Goal: Task Accomplishment & Management: Complete application form

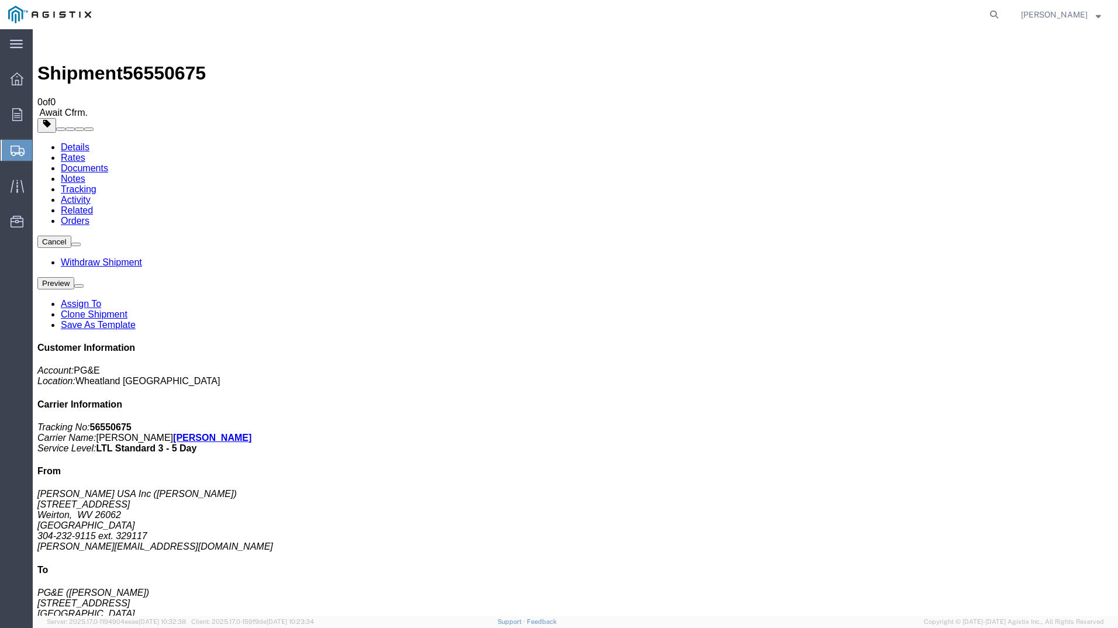
click at [0, 0] on span "Create Shipment" at bounding box center [0, 0] width 0 height 0
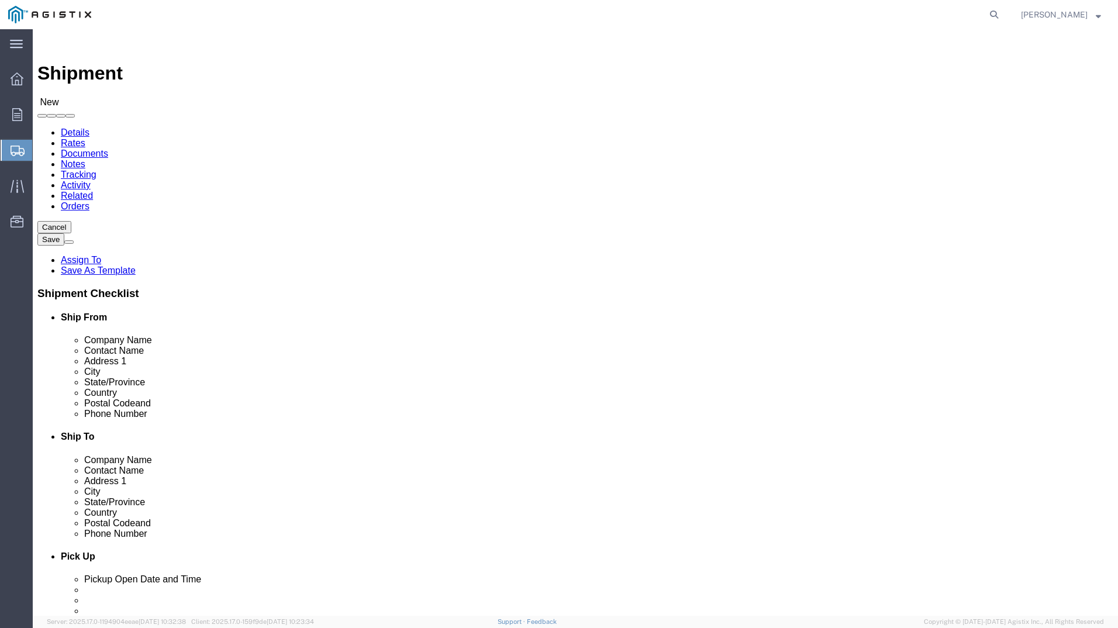
click select "Select PG&E [PERSON_NAME] USA Inc"
select select "9596"
click select "Select PG&E [PERSON_NAME] USA Inc"
select select
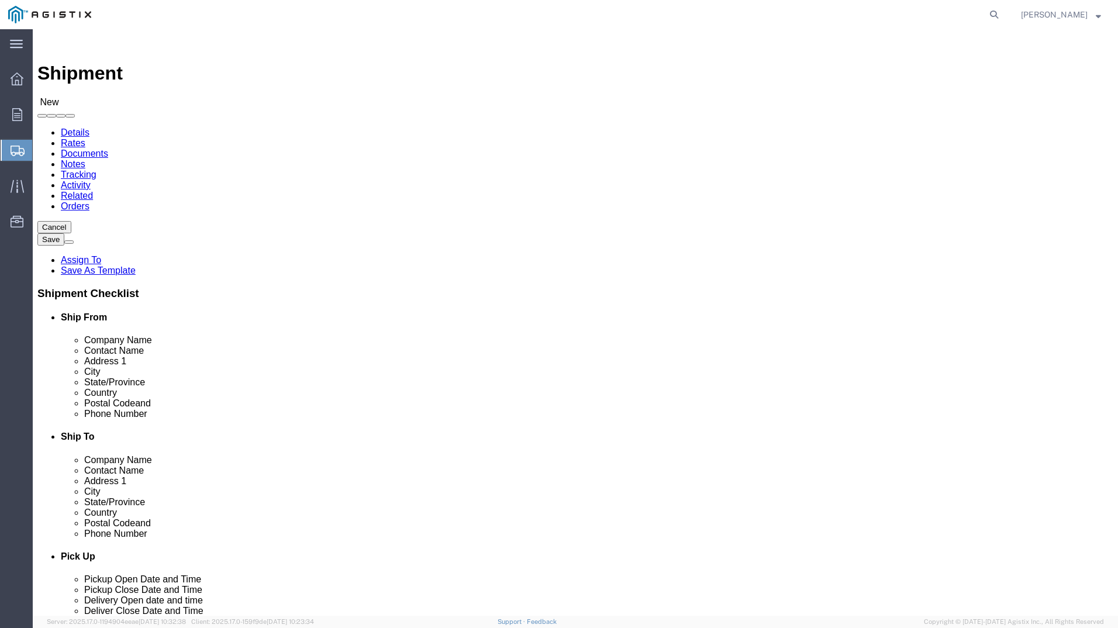
click select "Select All Others [GEOGRAPHIC_DATA] [GEOGRAPHIC_DATA] [GEOGRAPHIC_DATA] [GEOGRA…"
select select "19745"
click select "Select All Others [GEOGRAPHIC_DATA] [GEOGRAPHIC_DATA] [GEOGRAPHIC_DATA] [GEOGRA…"
select select "MYPROFILE"
select select "WV"
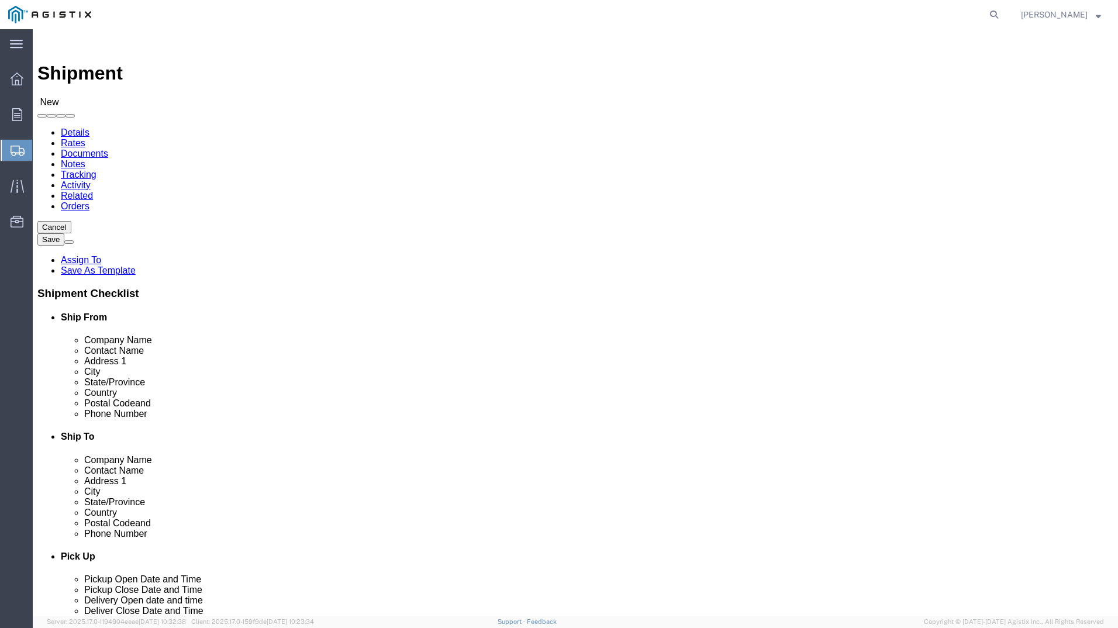
type input "FRES"
select select "19745"
select select "CA"
click input "text"
type input "[PERSON_NAME]"
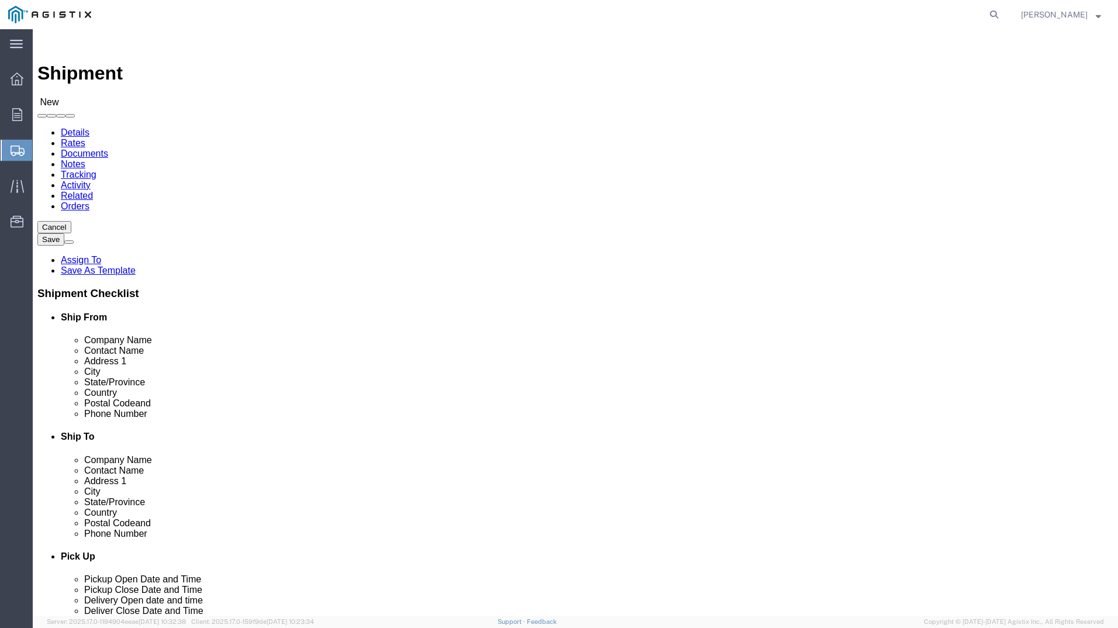
click input "text"
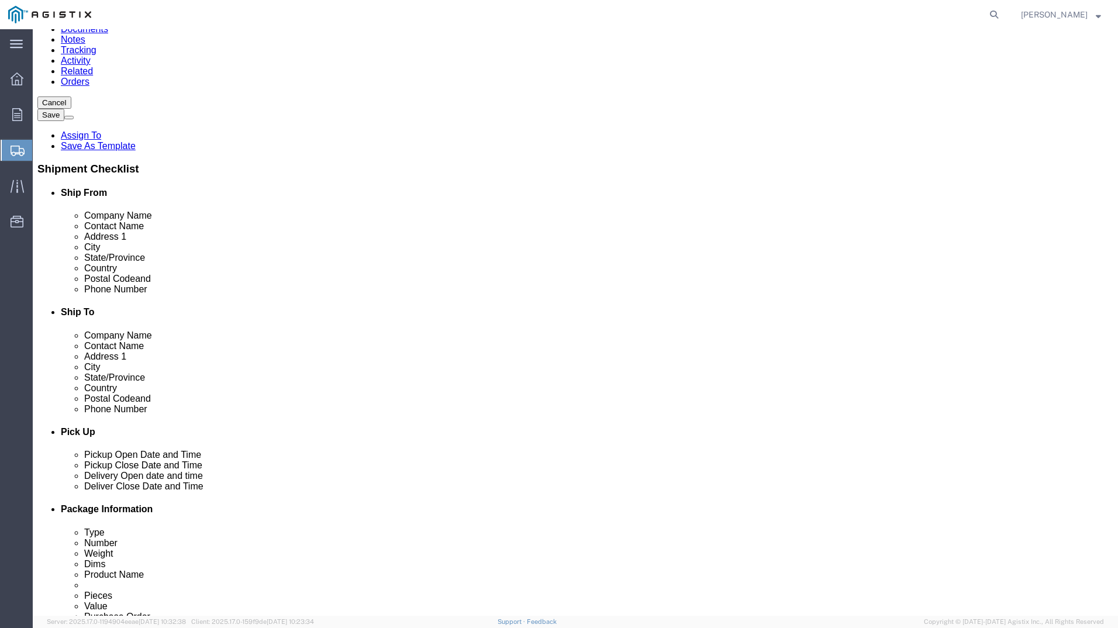
scroll to position [292, 0]
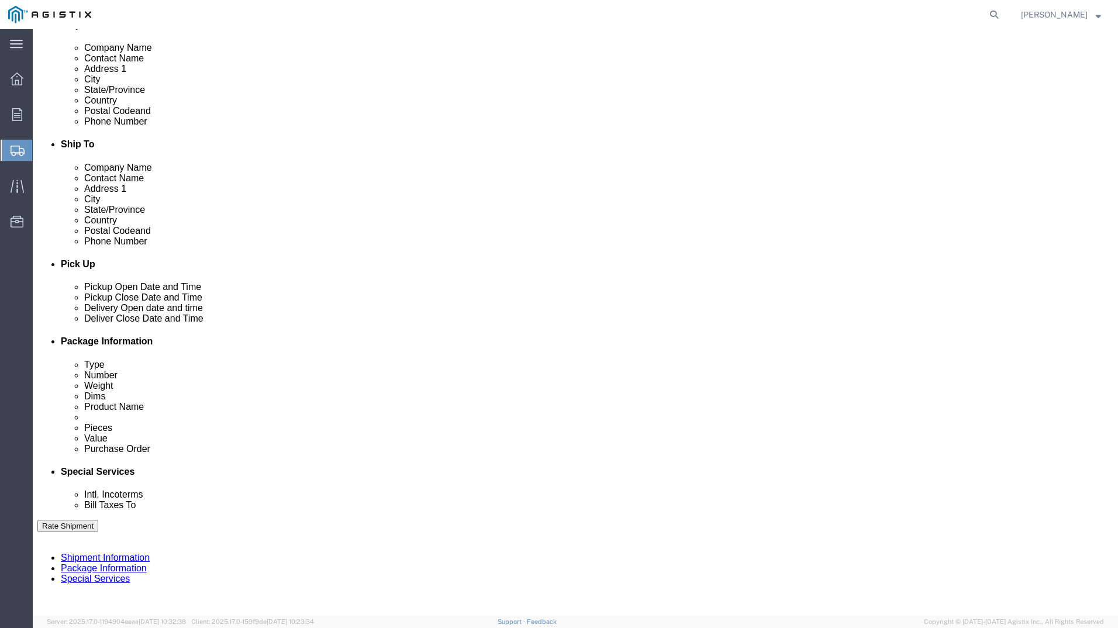
type input "4159109601"
click div "[DATE] 12:00 PM"
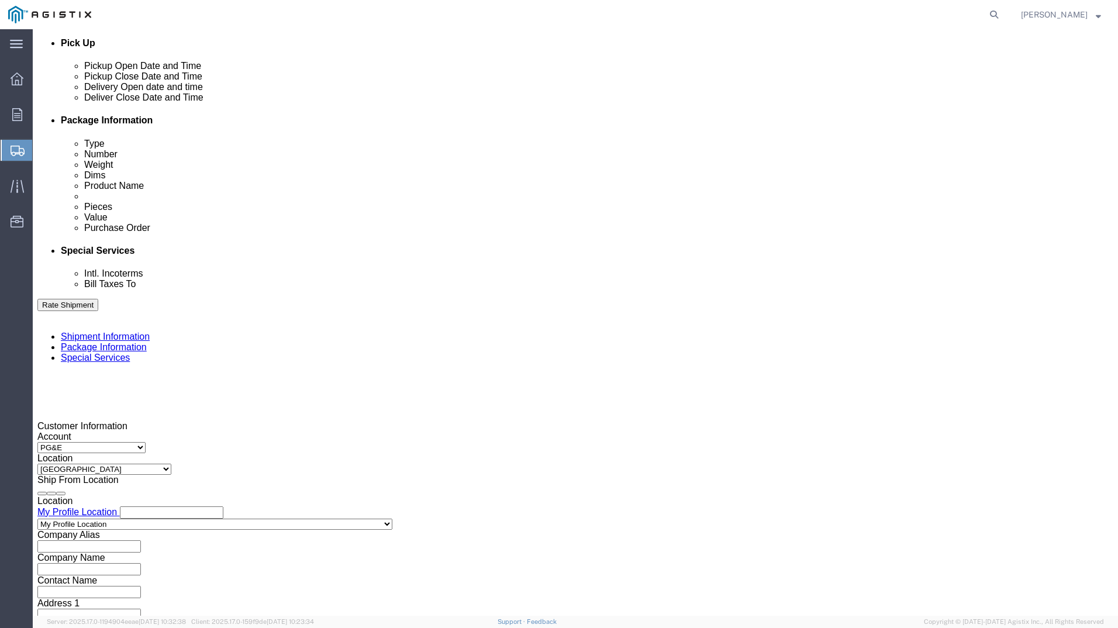
drag, startPoint x: 281, startPoint y: 403, endPoint x: 144, endPoint y: 405, distance: 137.4
click body "Shipment New Details Rates Documents Notes Tracking Activity Related Orders Can…"
type input "3:30 PM"
click button "Apply"
click div
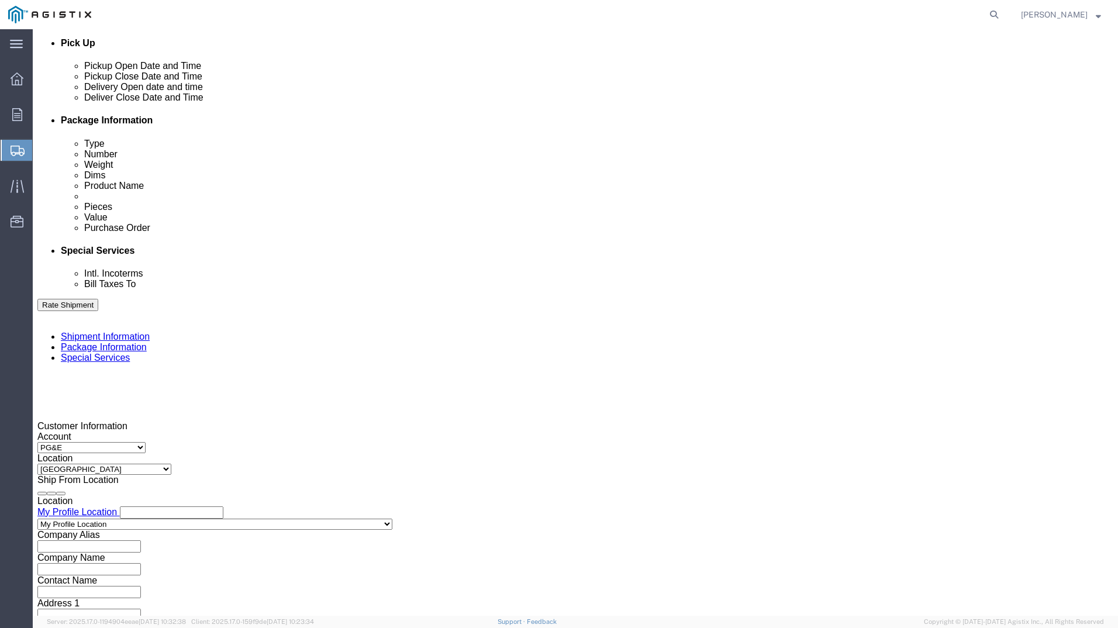
click button "Apply"
click div
click button "Apply"
click input "text"
type input "351406575"
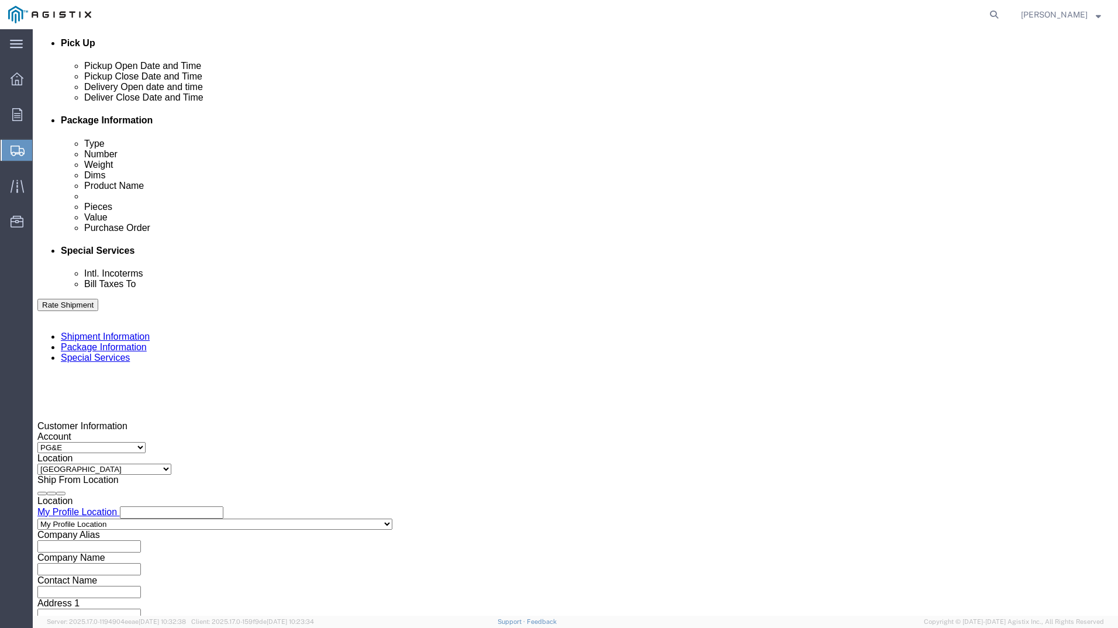
click button "Continue"
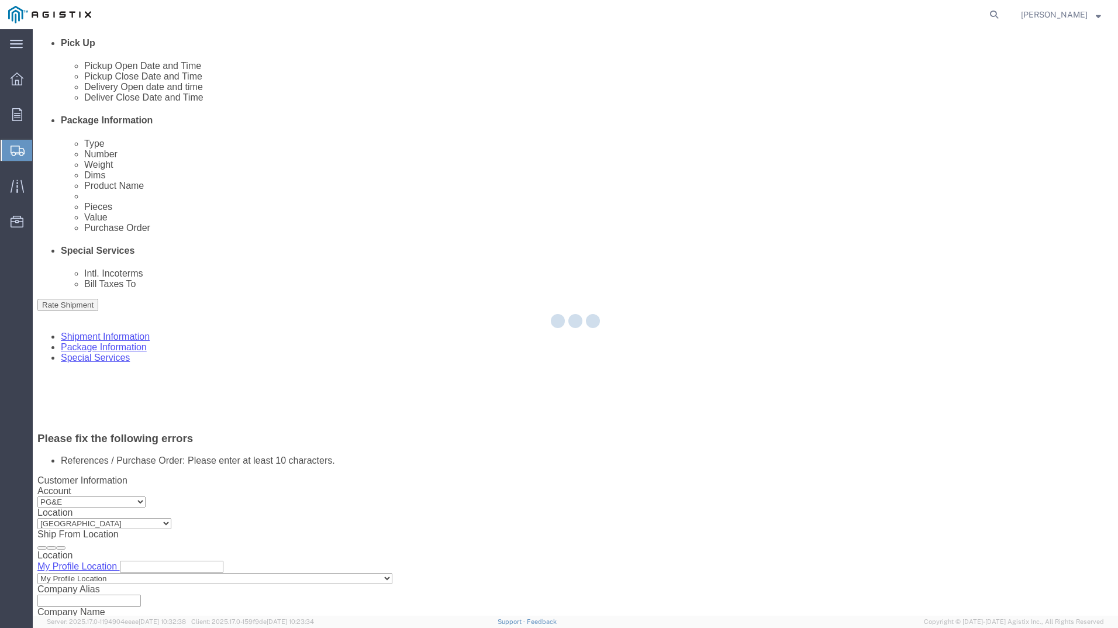
scroll to position [562, 0]
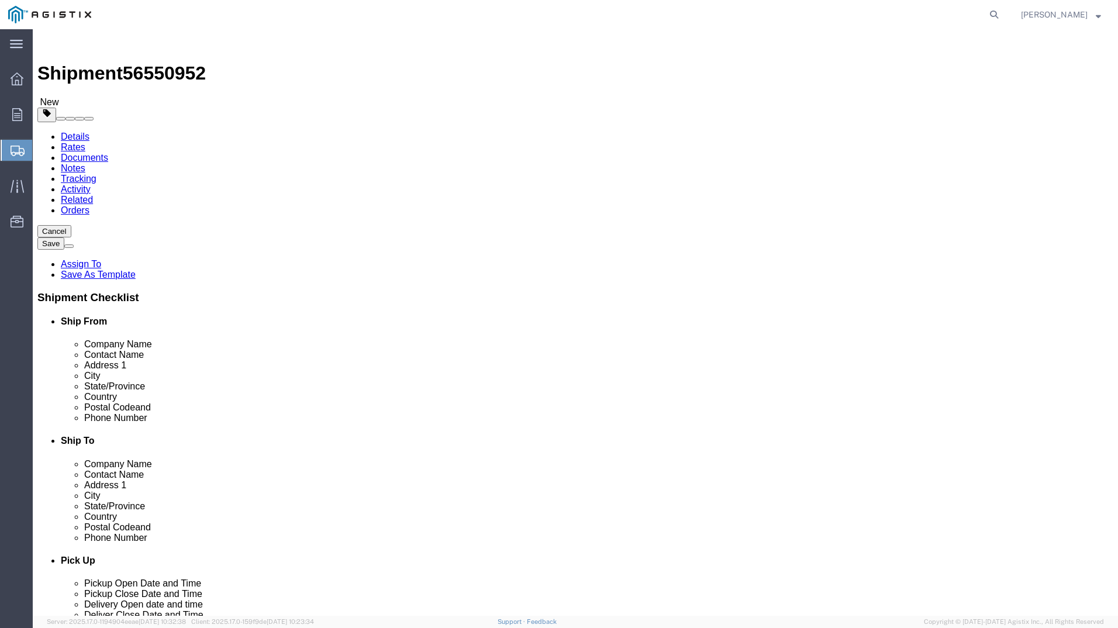
drag, startPoint x: 60, startPoint y: 82, endPoint x: 70, endPoint y: 84, distance: 10.7
click link "Shipment Information"
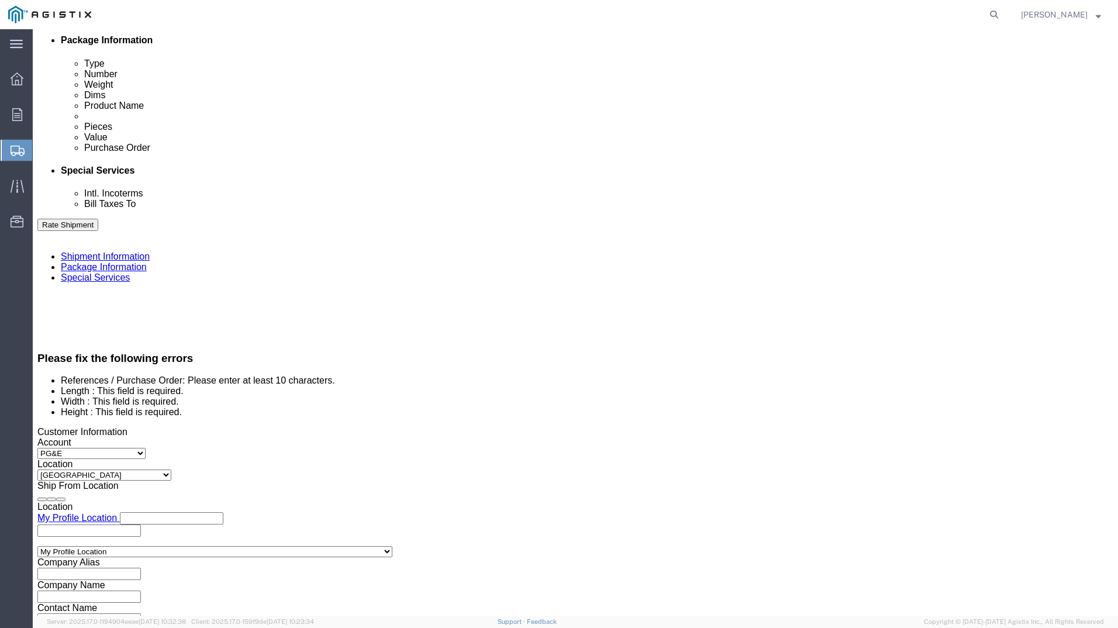
scroll to position [601, 0]
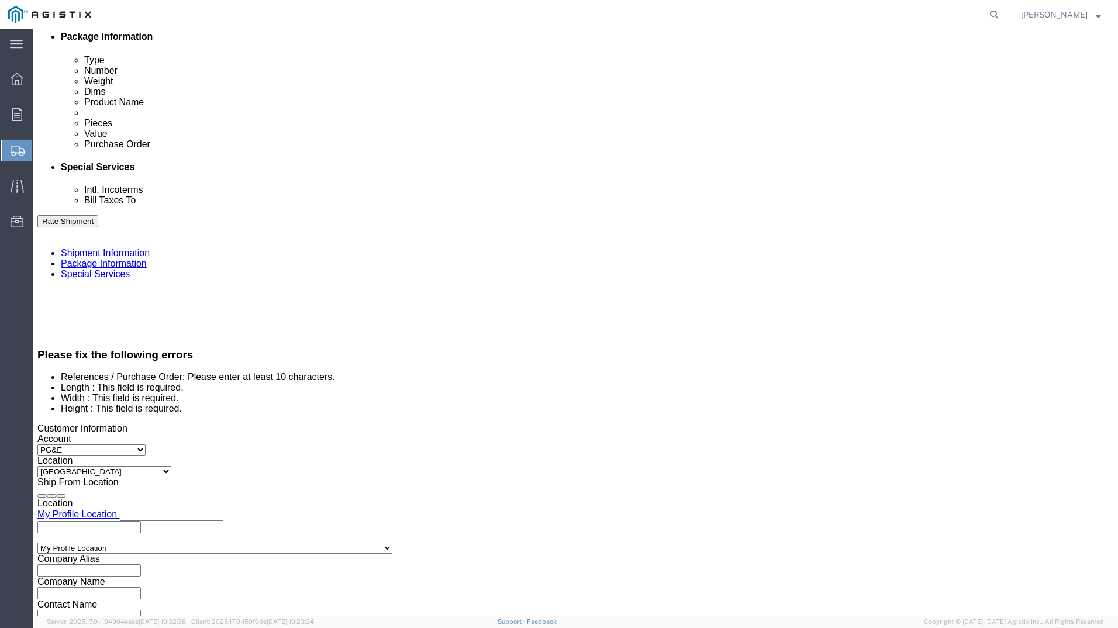
click button "Continue"
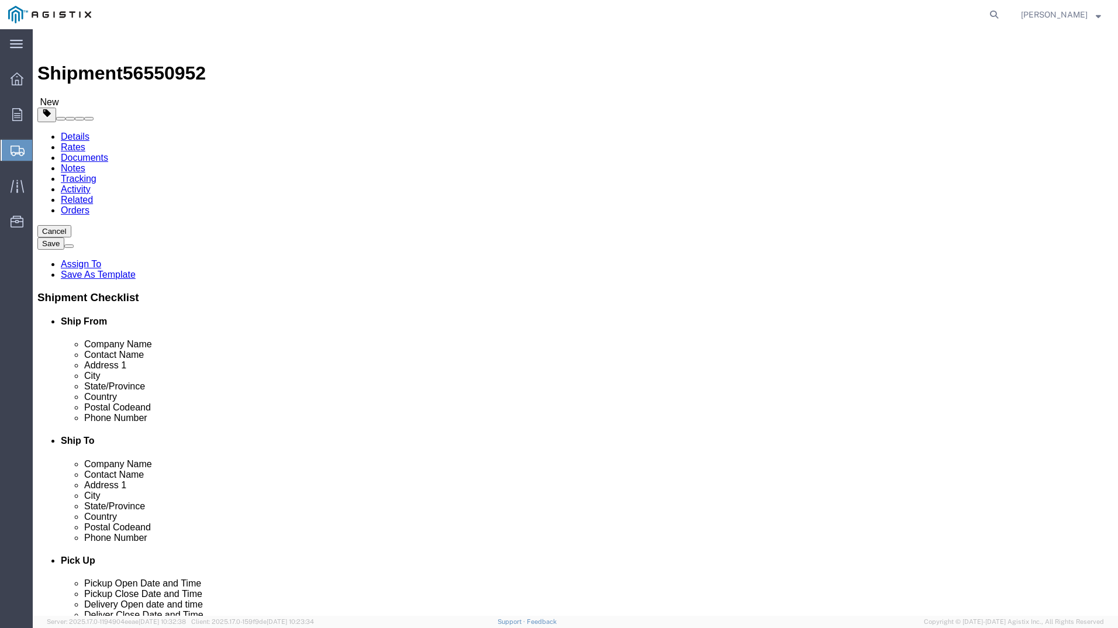
click select "Select Bulk Bundle(s) Cardboard Box(es) Carton(s) Crate(s) Drum(s) (Fiberboard)…"
select select "YRPK"
click select "Select Bulk Bundle(s) Cardboard Box(es) Carton(s) Crate(s) Drum(s) (Fiberboard)…"
drag, startPoint x: 174, startPoint y: 320, endPoint x: 140, endPoint y: 317, distance: 33.5
click div "Number 1"
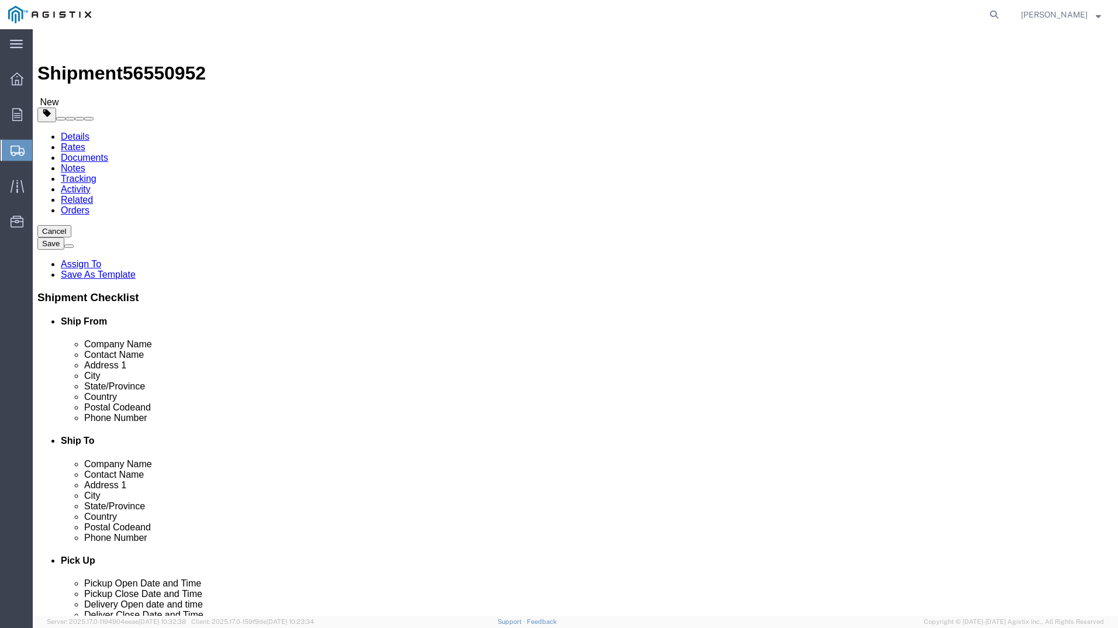
type input "4"
click input "Length : This field is required."
type input "26"
click input "Width : This field is required."
type input "26"
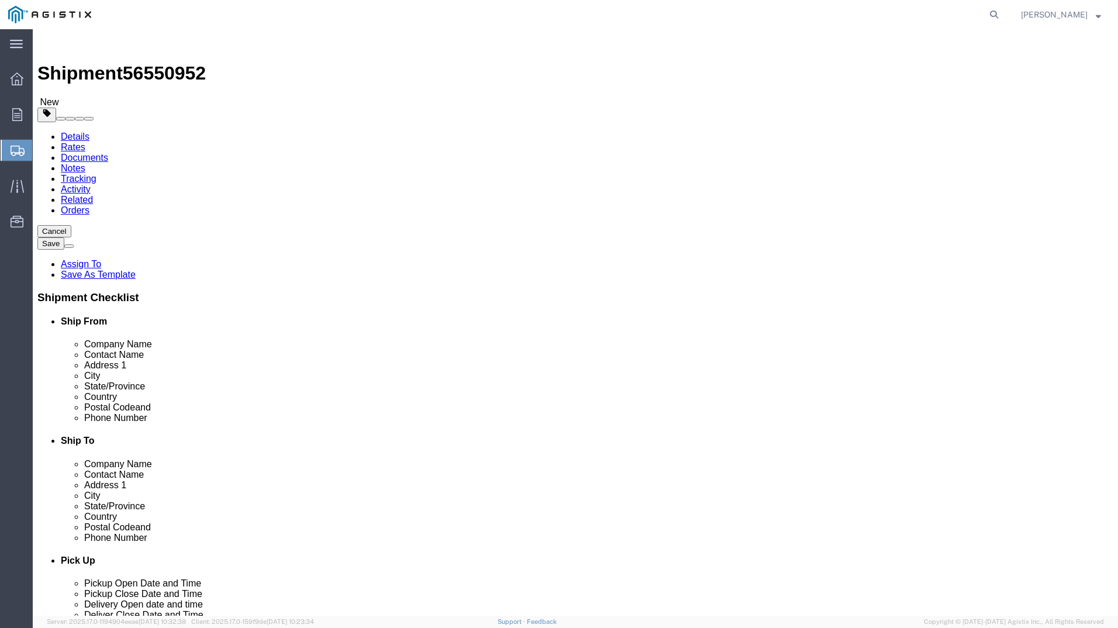
click input "Height : This field is required."
type input "35"
click div "Package Type Select Bulk Bundle(s) Cardboard Box(es) Carton(s) Crate(s) Drum(s)…"
click input "0.00"
drag, startPoint x: 182, startPoint y: 326, endPoint x: 89, endPoint y: 325, distance: 93.6
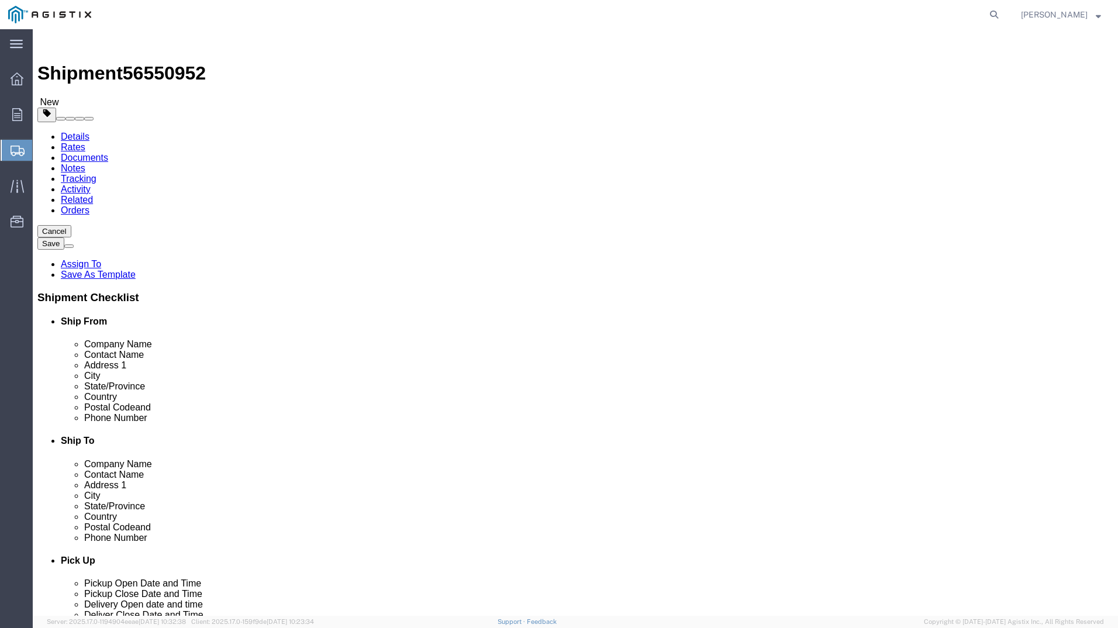
click div "Weight 0.00 Select kgs lbs Ship. t°"
type input "420"
click span
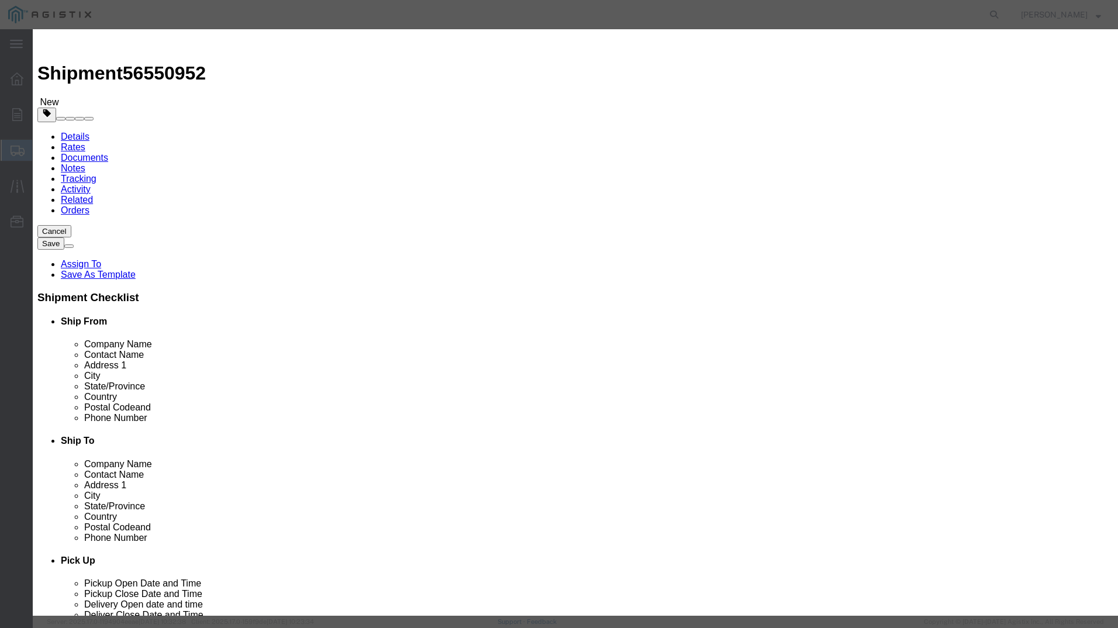
click input "text"
type input "M640126"
drag, startPoint x: 396, startPoint y: 103, endPoint x: 359, endPoint y: 124, distance: 42.9
click td "Name: MONITOR [PERSON_NAME] 2" - 2 PSIG"
select select
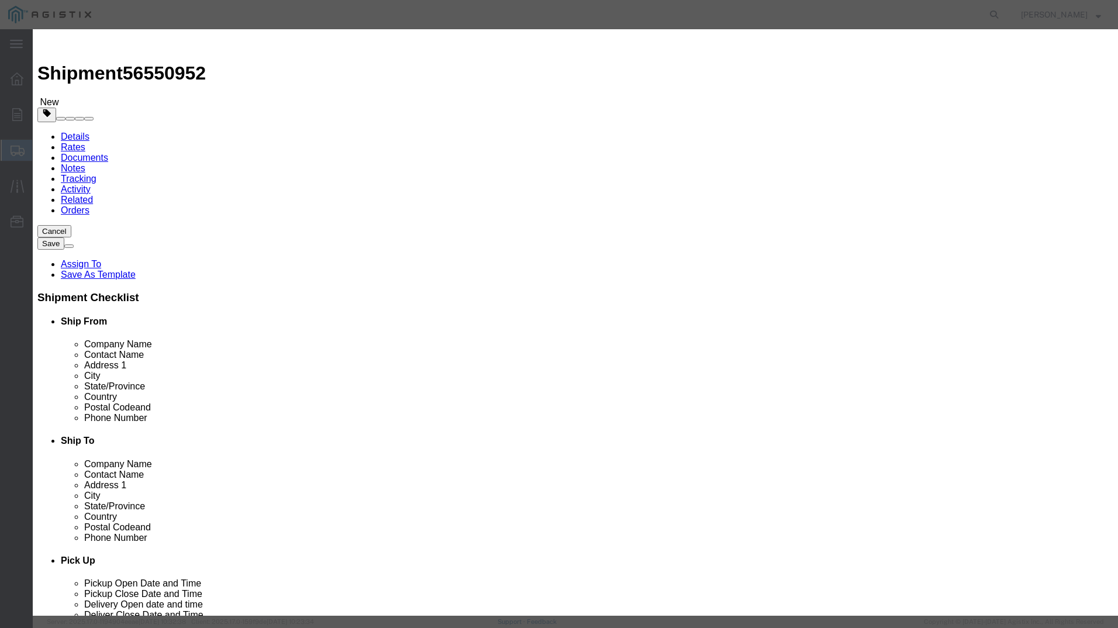
select select "USD"
type input "MONITOR [PERSON_NAME] 2" - 2 PSIG"
type input "M640126"
type input "MONITOR [PERSON_NAME] 2" - 2 PSIG"
click input "text"
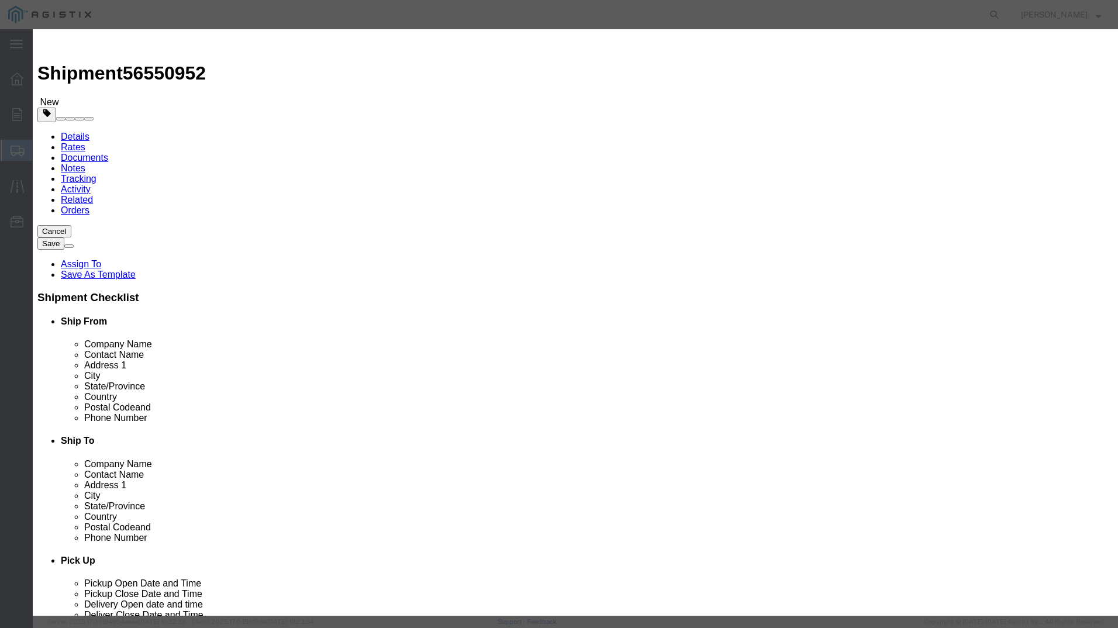
type input "4"
click input "text"
type input "12000"
click select "Select 50 55 60 65 70 85 92.5 100 125 175 250 300 400"
select select "70"
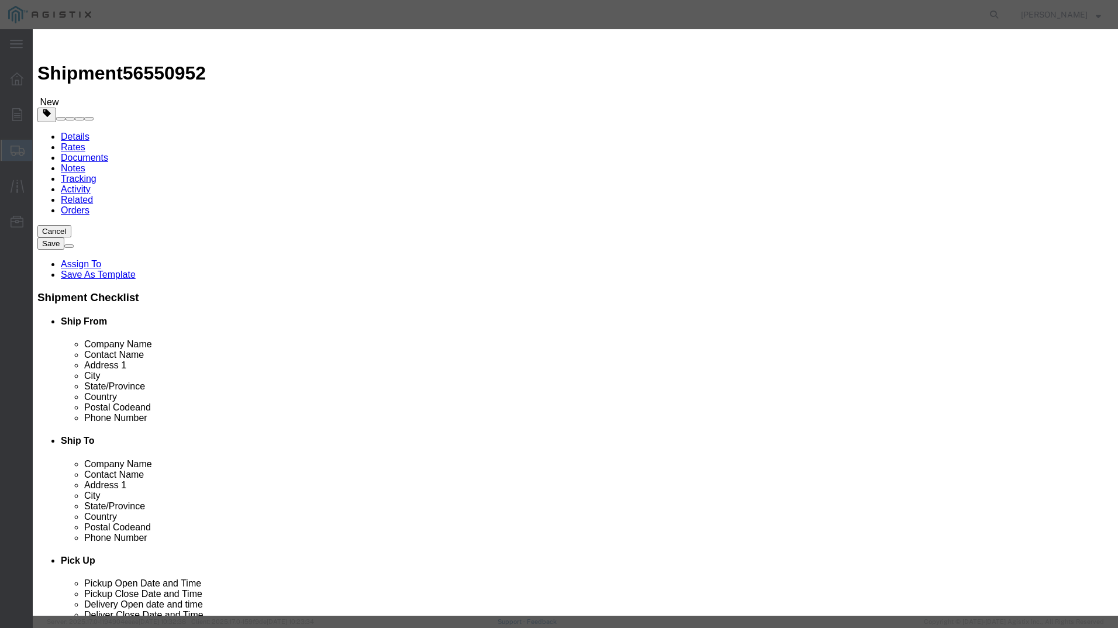
click select "Select 50 55 60 65 70 85 92.5 100 125 175 250 300 400"
click button "Save & Close"
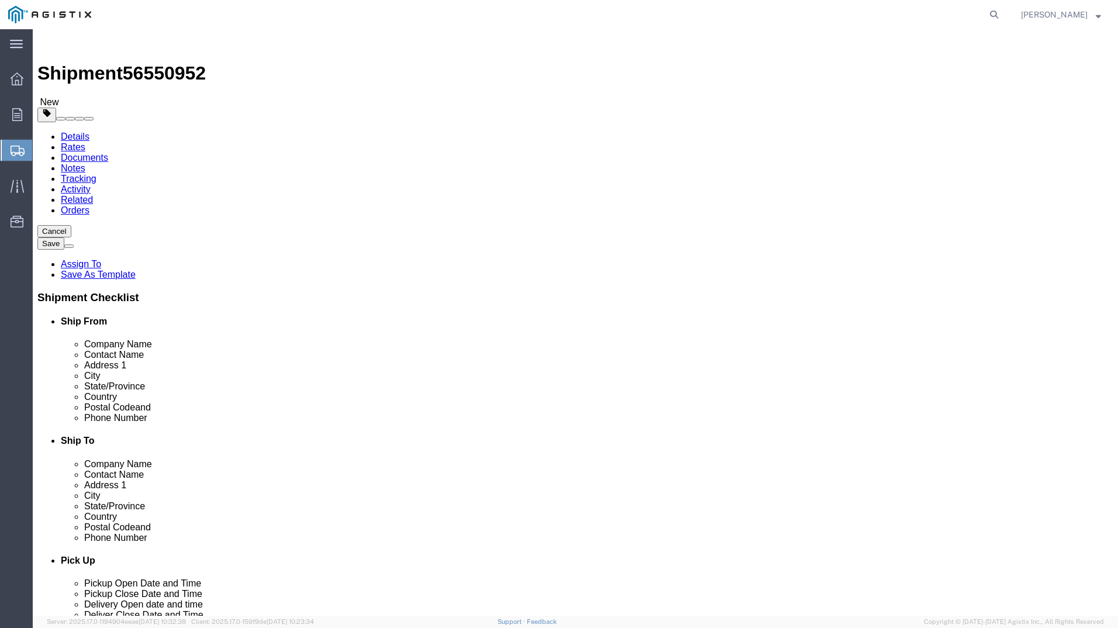
click icon
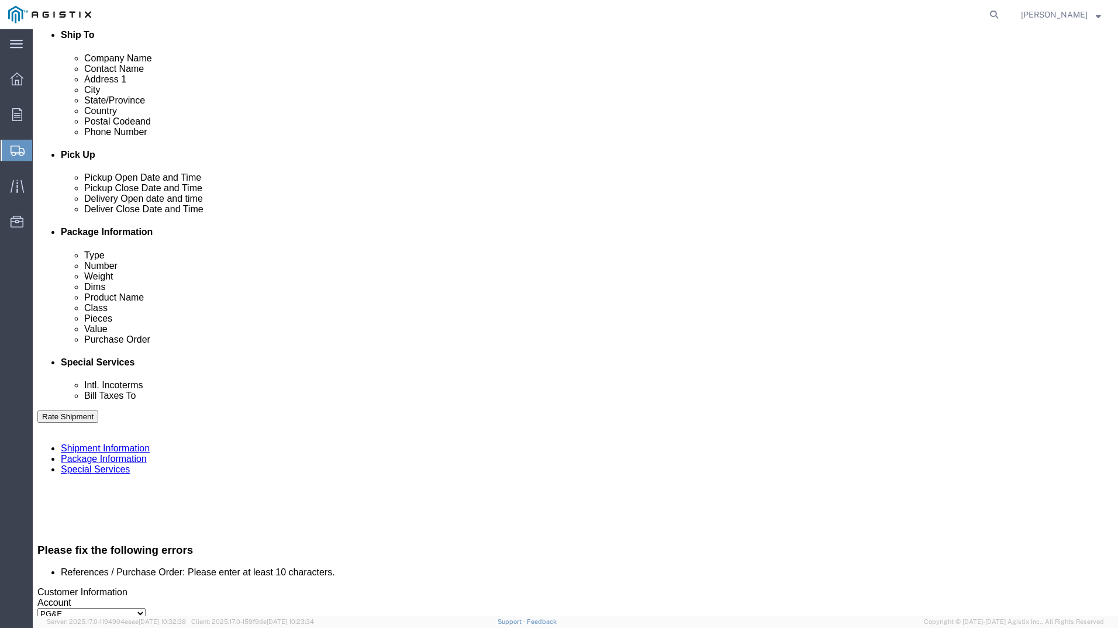
scroll to position [526, 0]
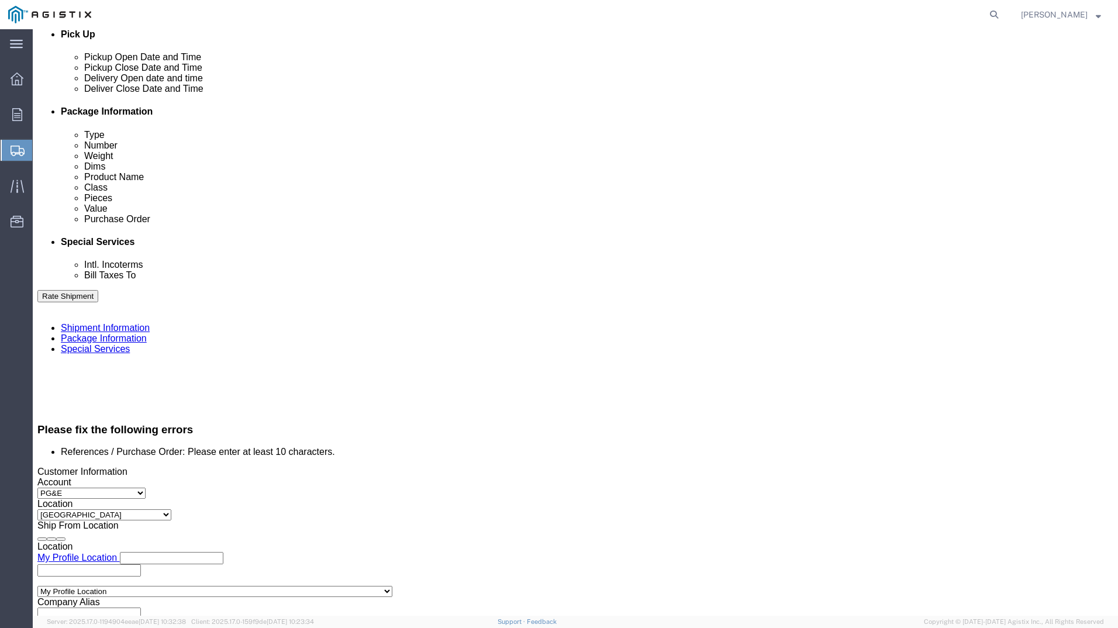
click input "351406575"
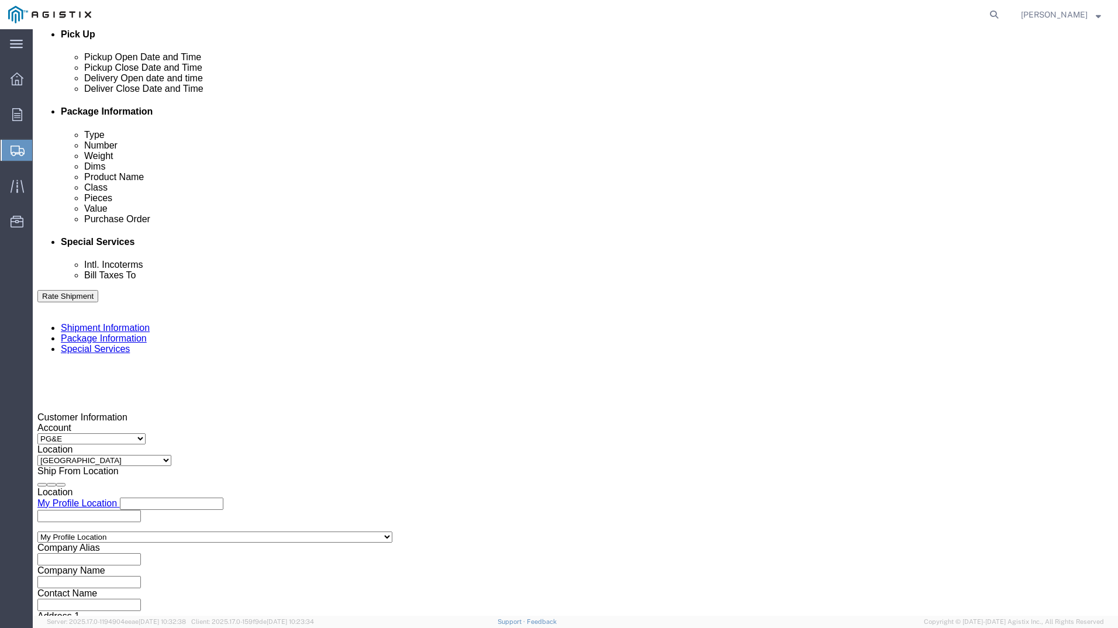
scroll to position [477, 0]
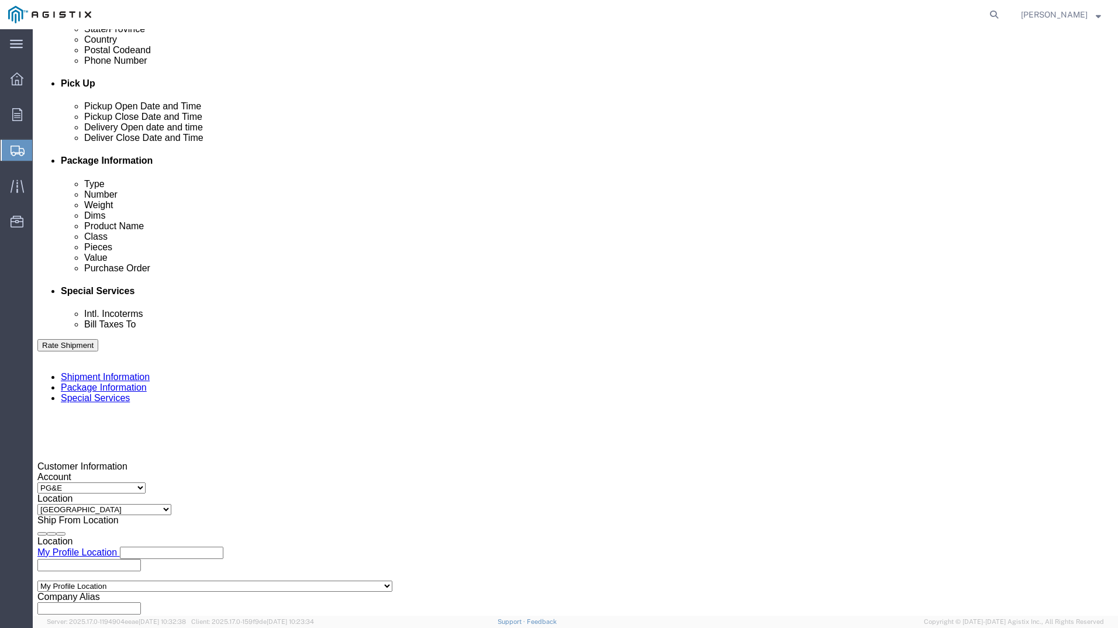
type input "3501406575"
click icon
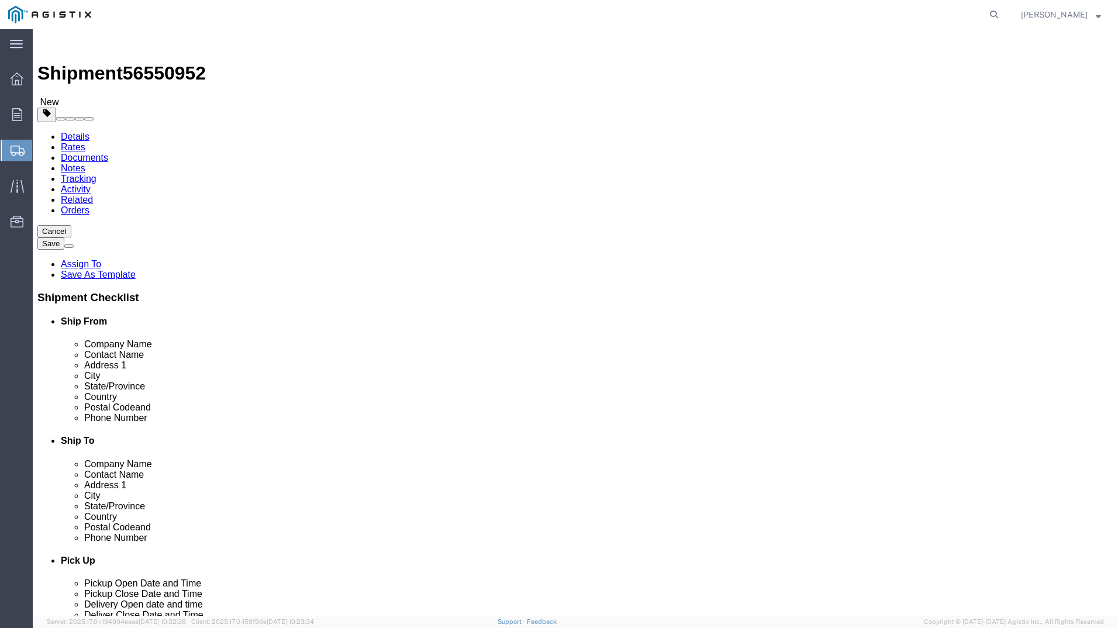
click link "Add Package"
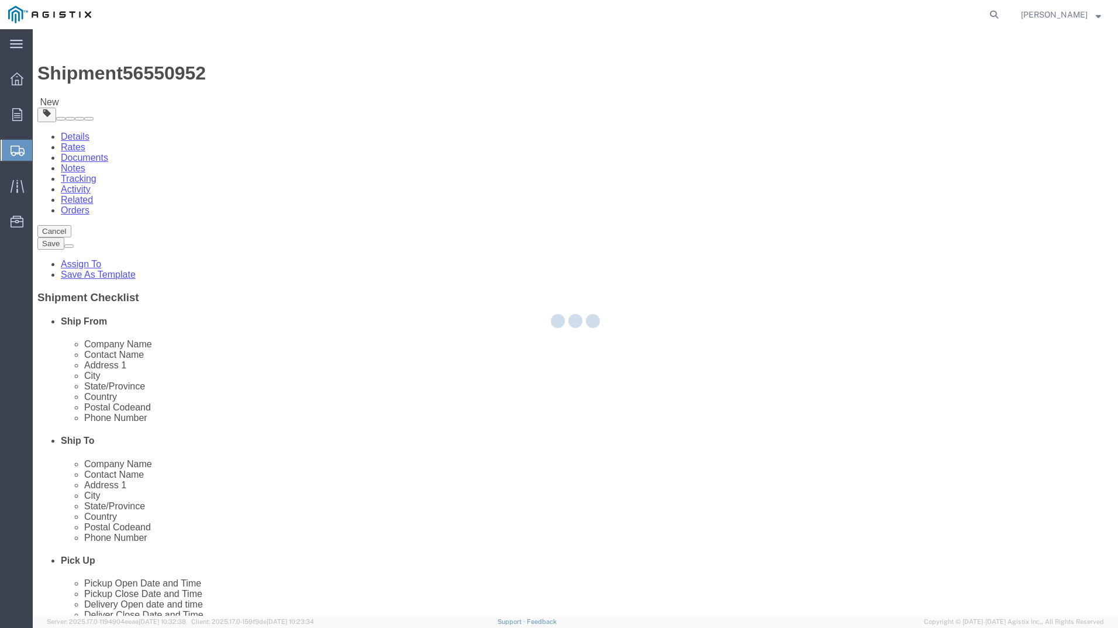
select select "CBOX"
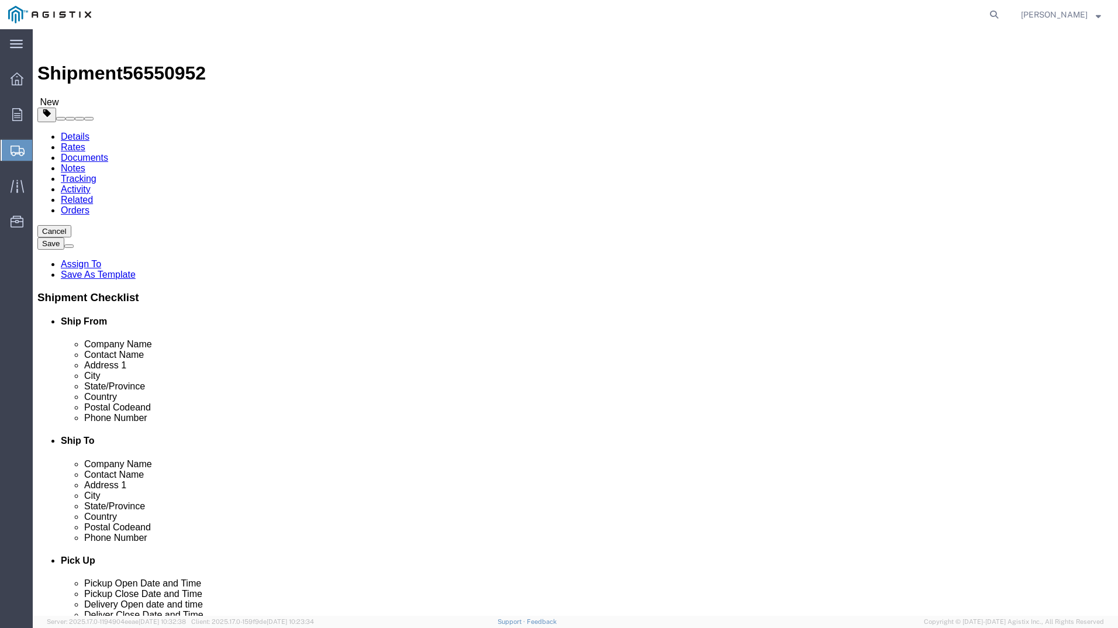
click span "button"
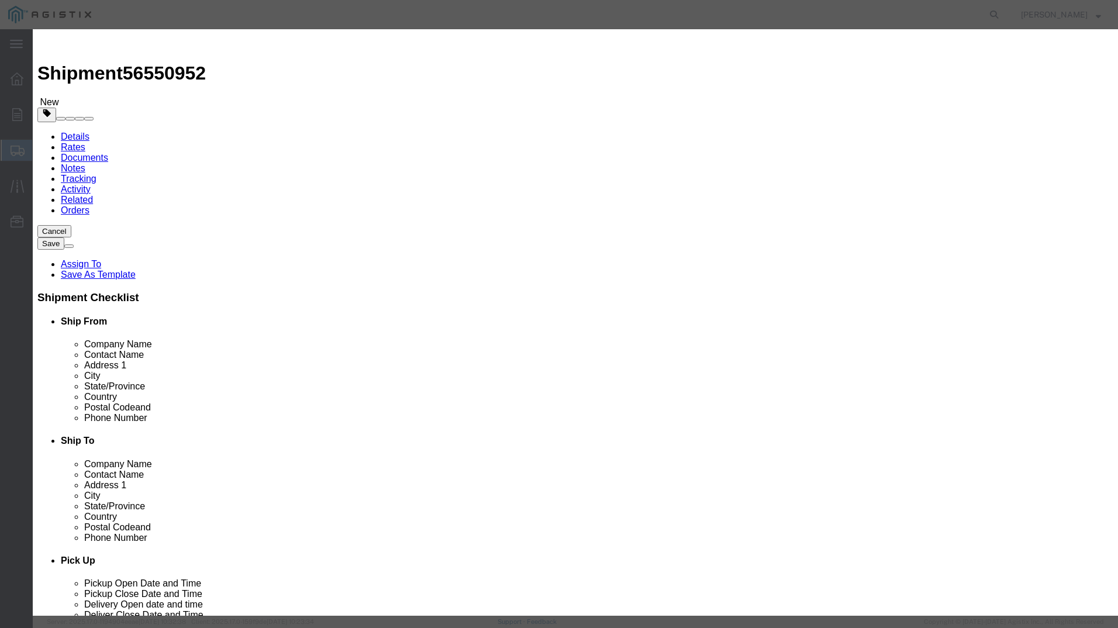
click button "Yes"
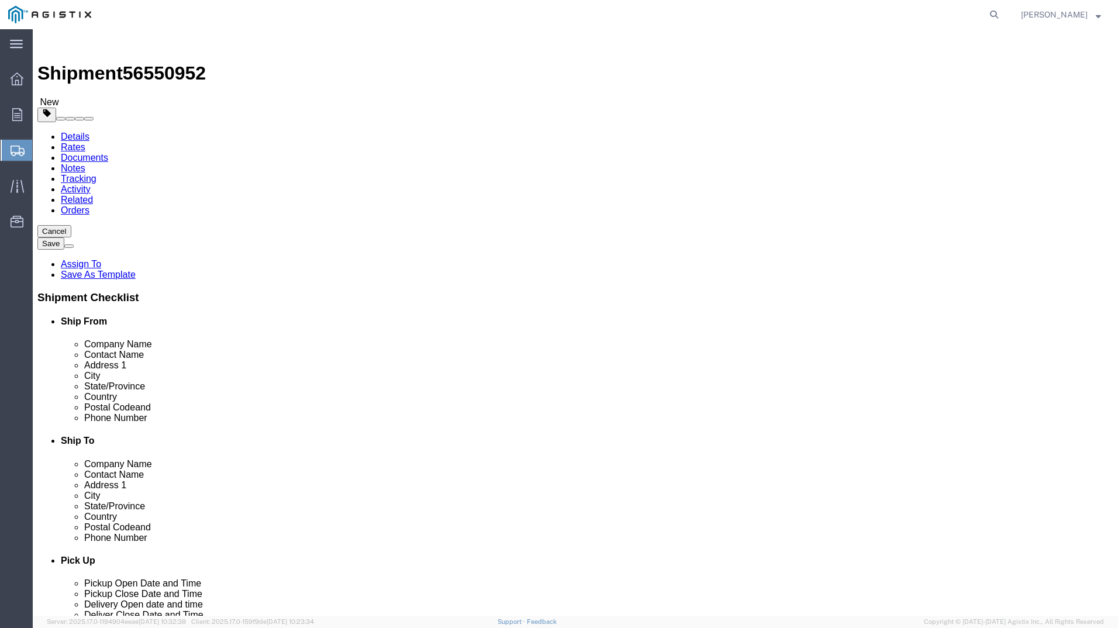
click button "Continue"
click select "Select 1 Day 2 Day 3-5 Day Economy 5+ Day"
select select "3-5 Day Economy"
click select "Select 1 Day 2 Day 3-5 Day Economy 5+ Day"
click select "Select Recipient Account Sender/Shipper Third Party Account"
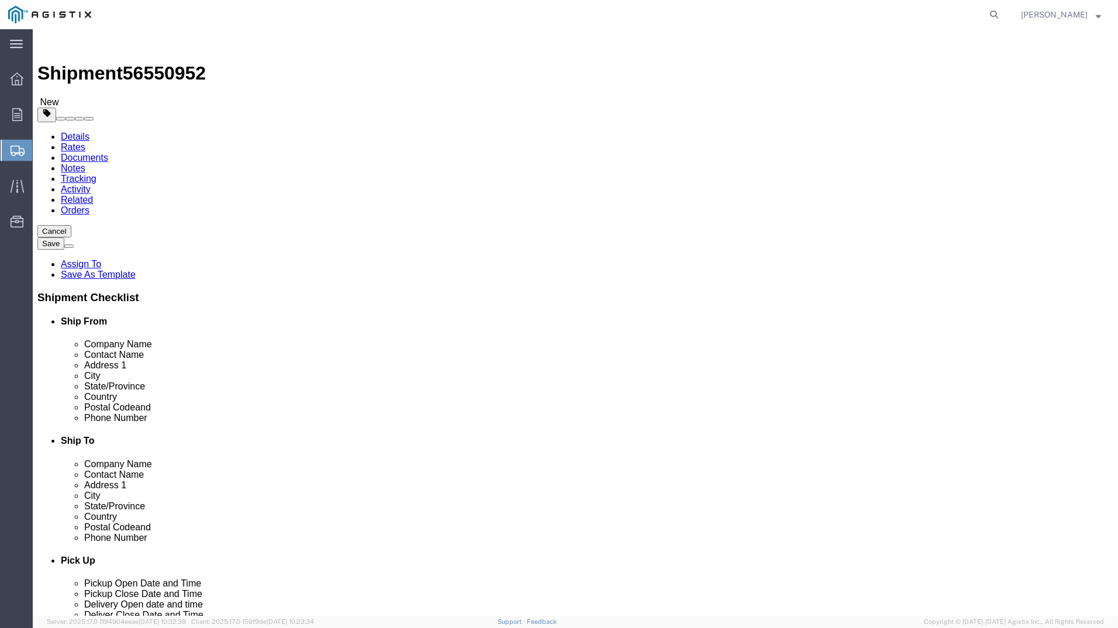
select select "RCPN"
click select "Select Recipient Account Sender/Shipper Third Party Account"
type input "PG&E"
type input "[STREET_ADDRESS]"
select select "US"
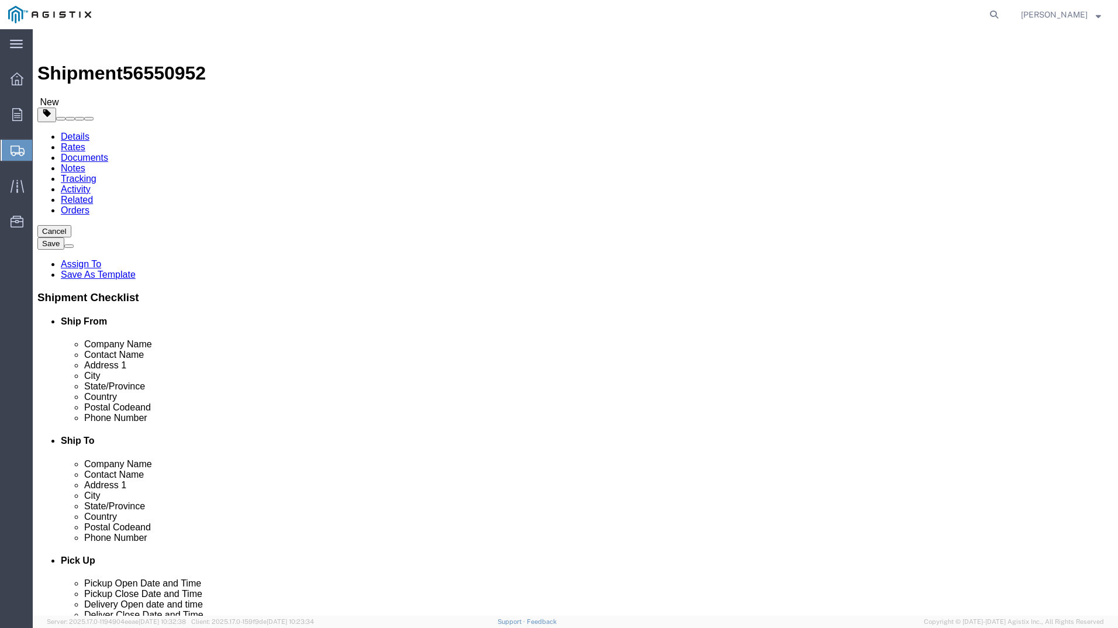
select select "CA"
type input "4159109601"
type input "[PERSON_NAME]"
type input "[GEOGRAPHIC_DATA]"
type input "93725"
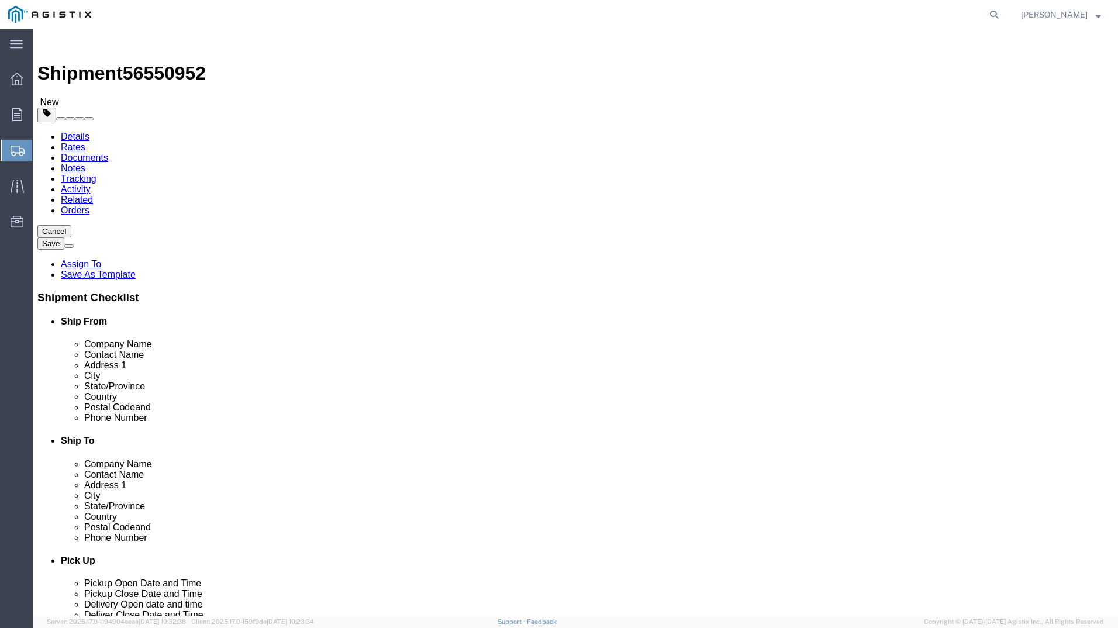
click select "Select Recipient Account Sender/Shipper Third Party Account"
click div "Billing Location Select Select My Profile Location [GEOGRAPHIC_DATA] [GEOGRAPHI…"
click select "Select ATA DTA DTD"
select select "DTD"
click select "Select ATA DTA DTD"
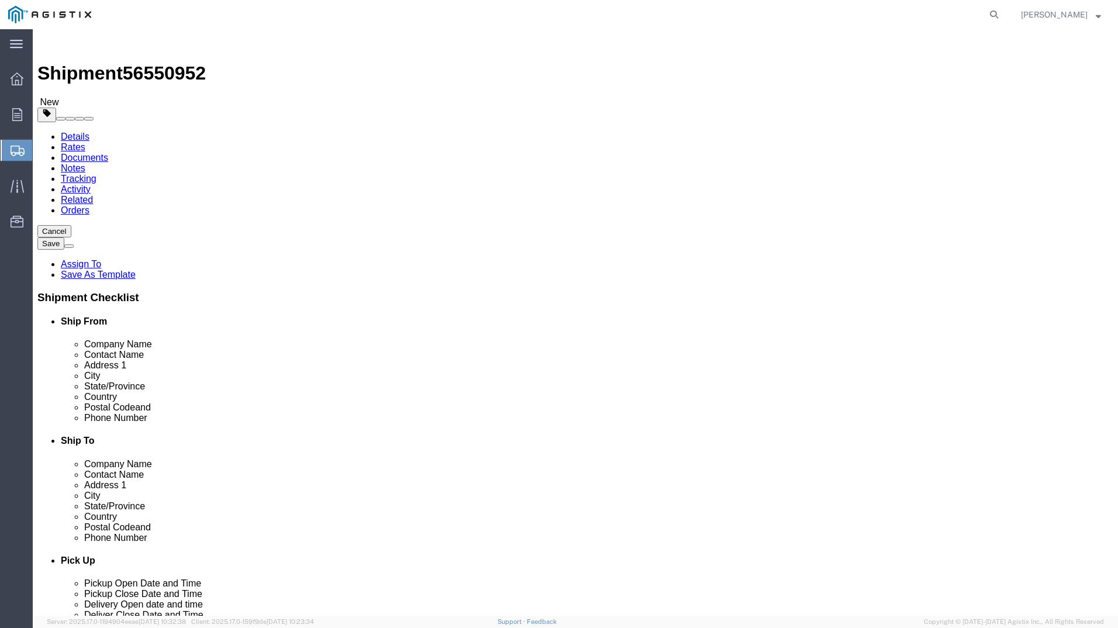
scroll to position [136, 0]
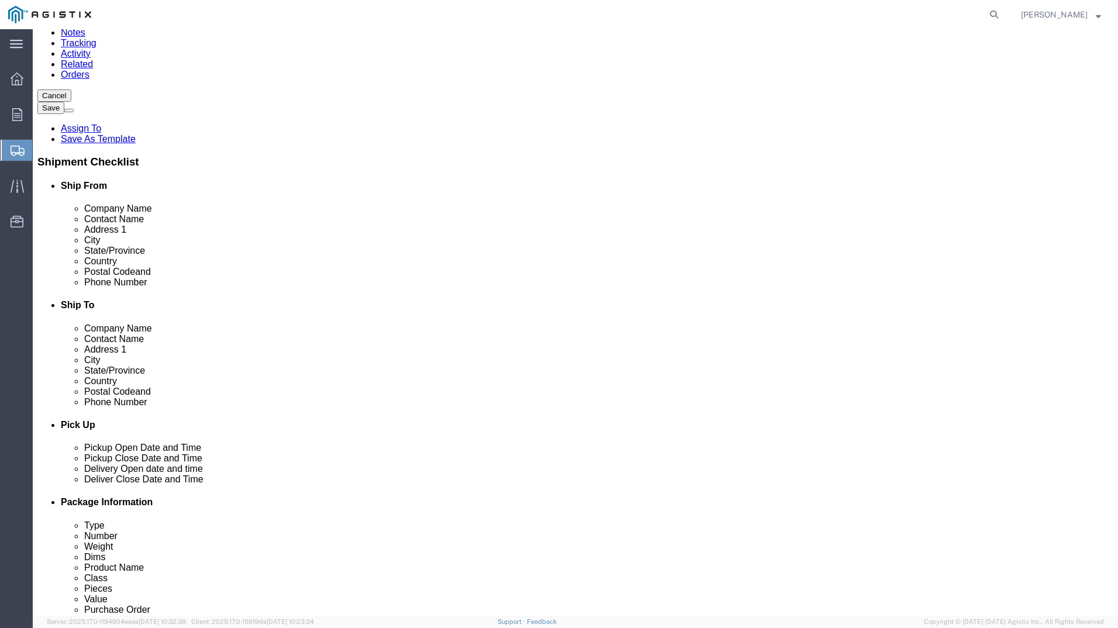
click button "Rate Shipment"
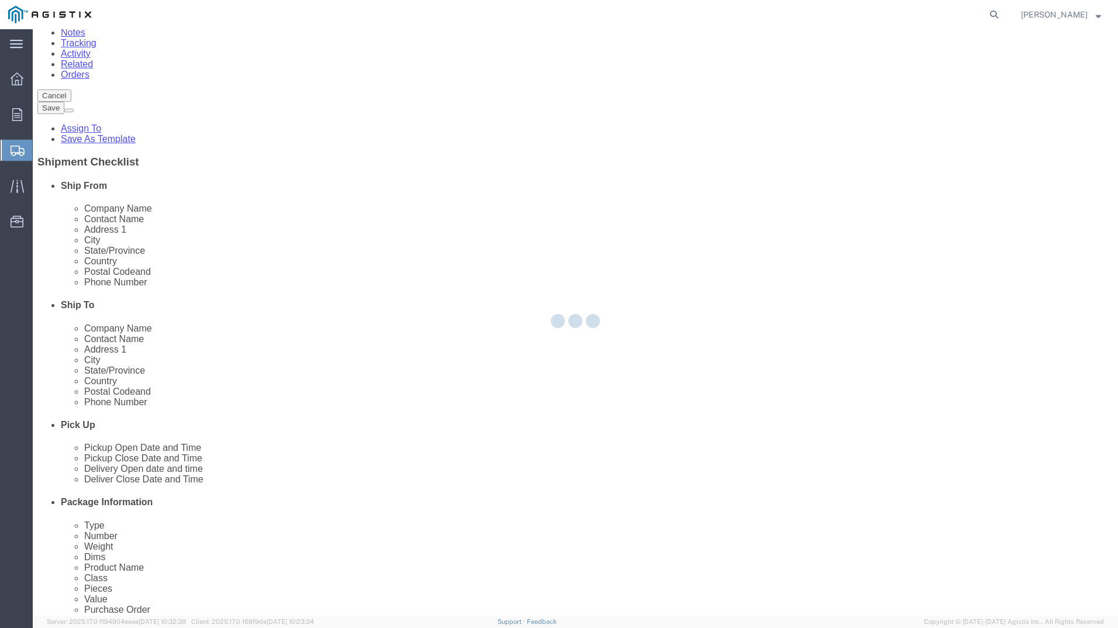
scroll to position [0, 0]
